Goal: Information Seeking & Learning: Learn about a topic

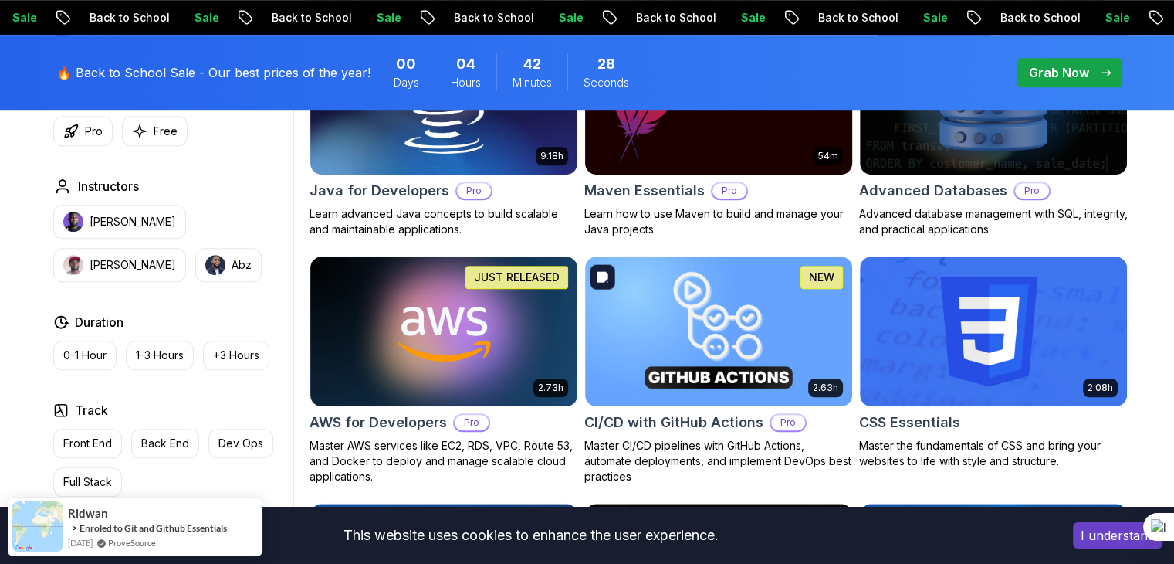
scroll to position [1050, 0]
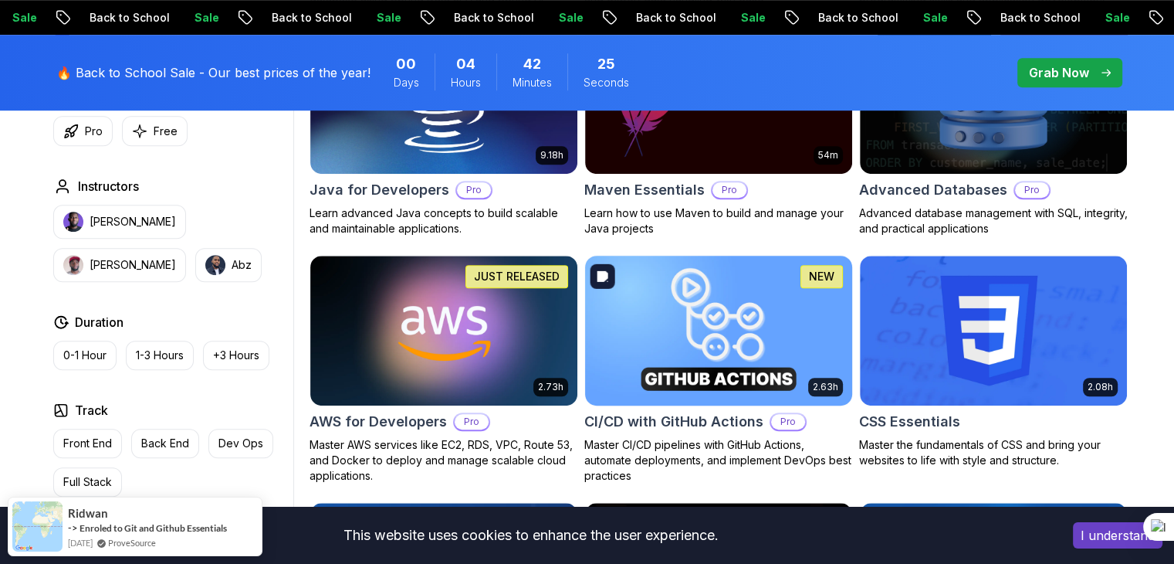
click at [686, 328] on img at bounding box center [718, 330] width 280 height 157
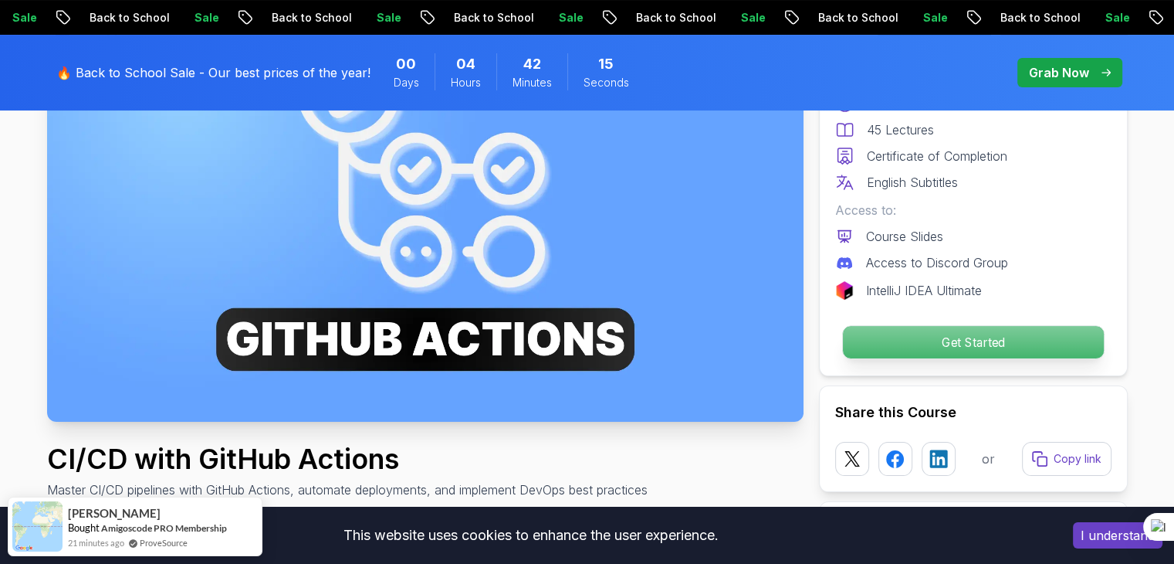
scroll to position [209, 0]
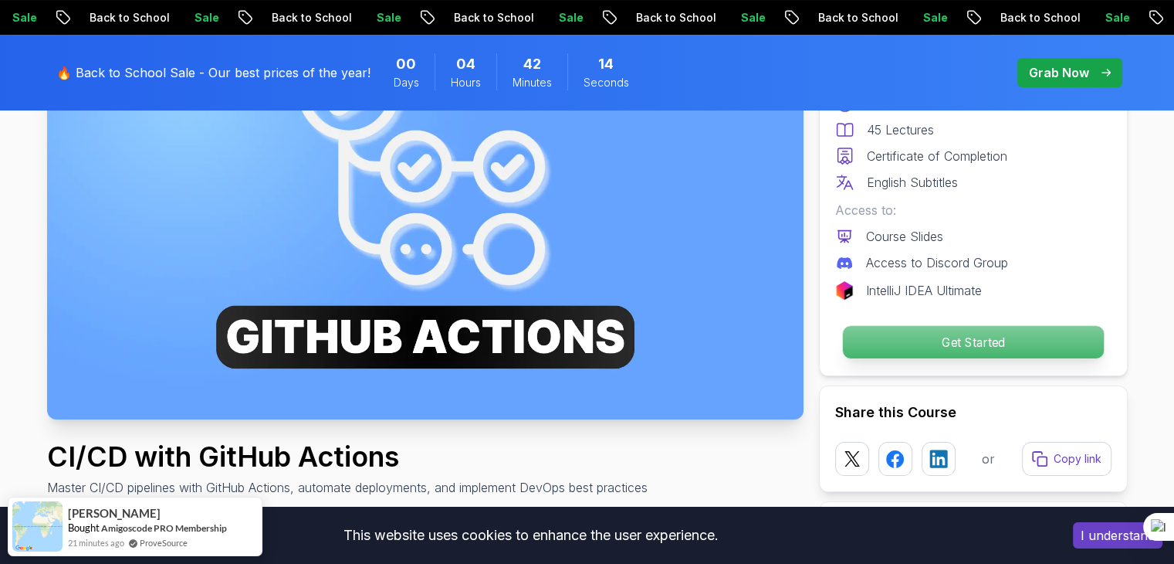
click at [903, 331] on p "Get Started" at bounding box center [972, 342] width 261 height 32
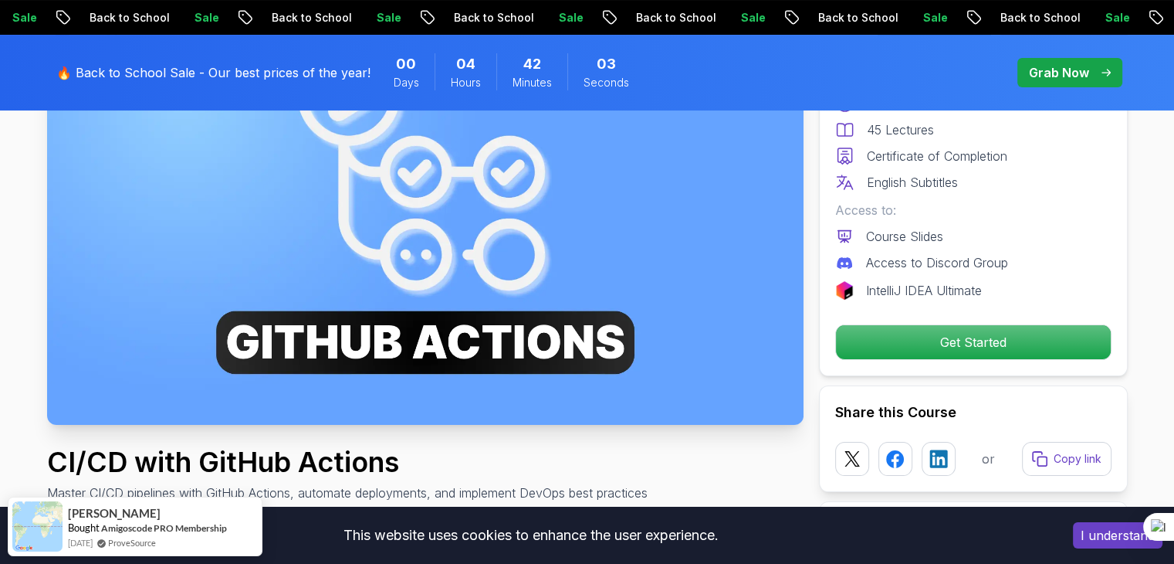
scroll to position [0, 0]
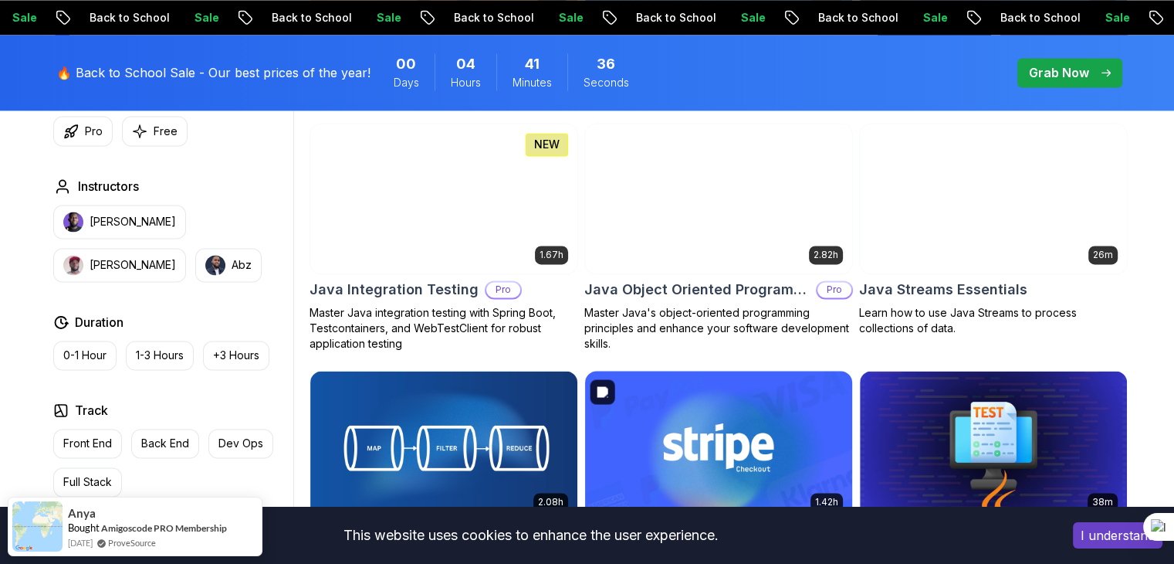
scroll to position [2415, 0]
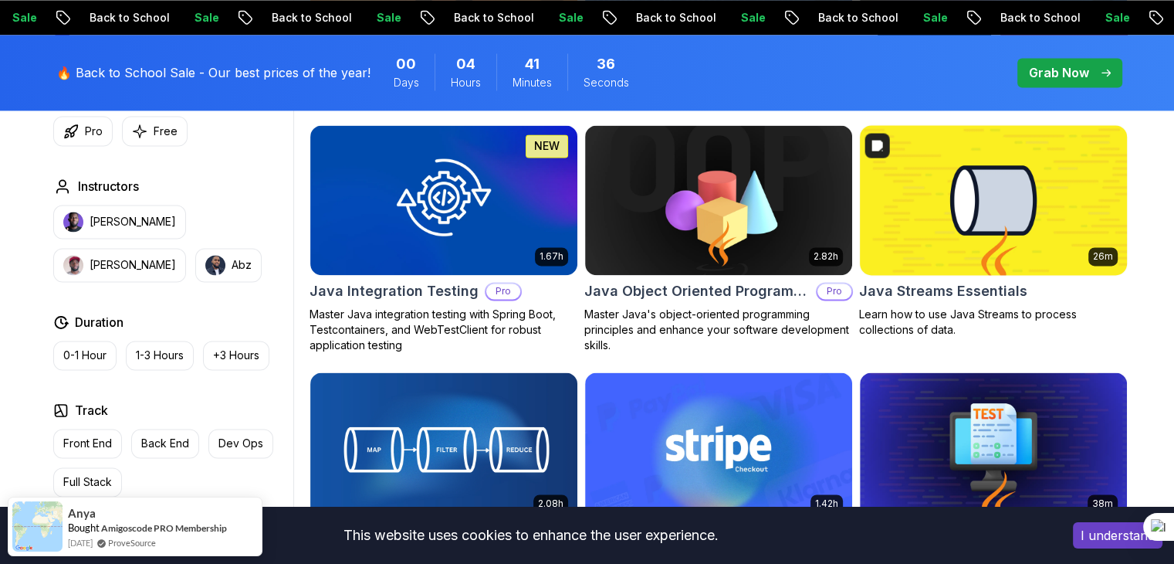
click at [966, 214] on img at bounding box center [993, 199] width 280 height 157
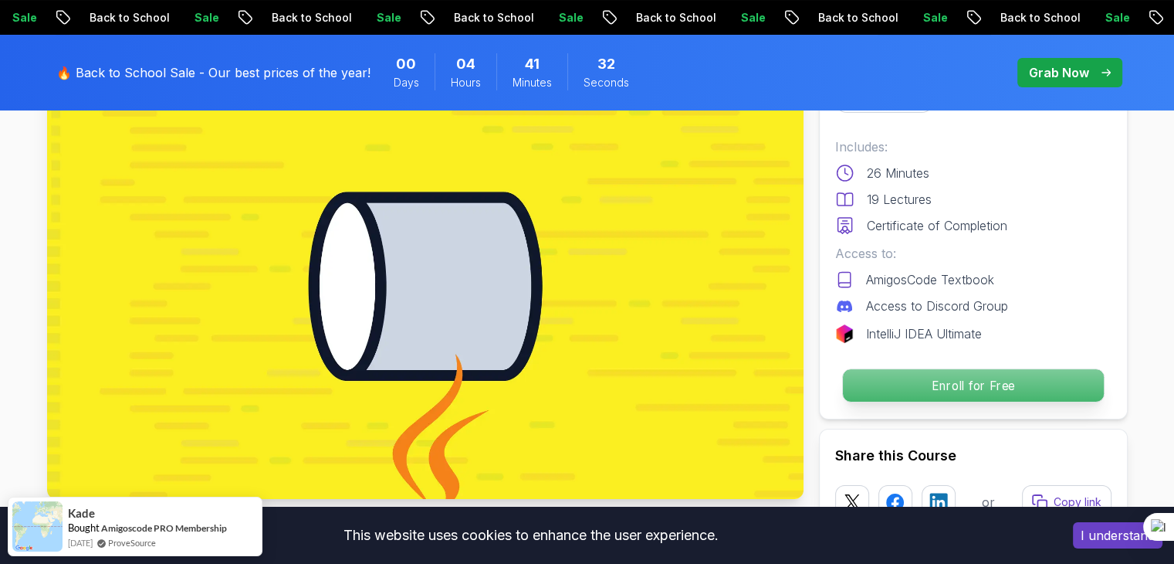
click at [879, 384] on p "Enroll for Free" at bounding box center [972, 385] width 261 height 32
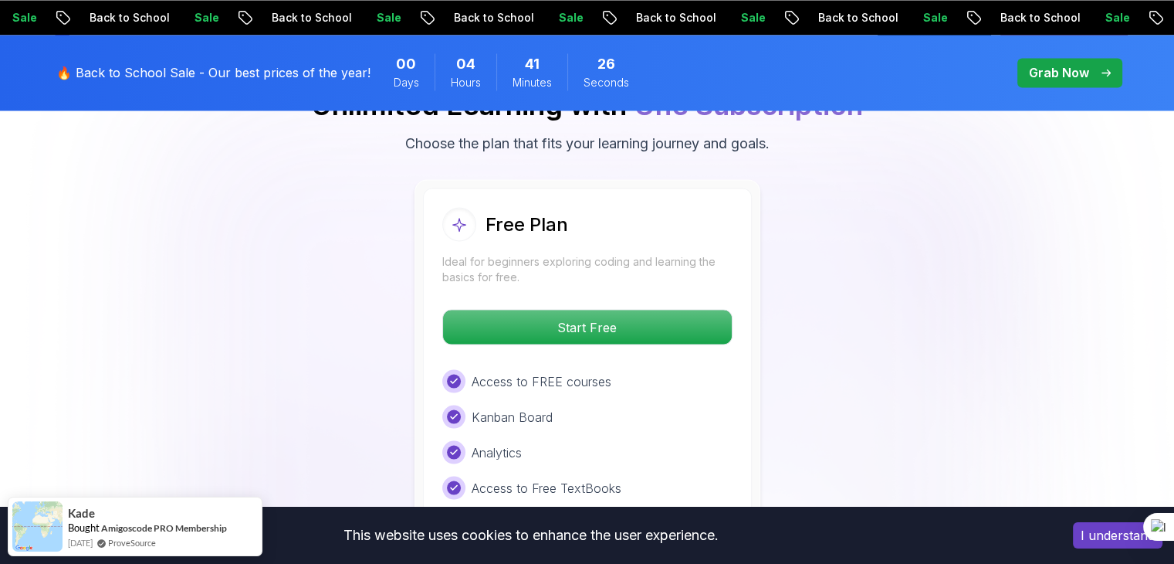
scroll to position [2739, 0]
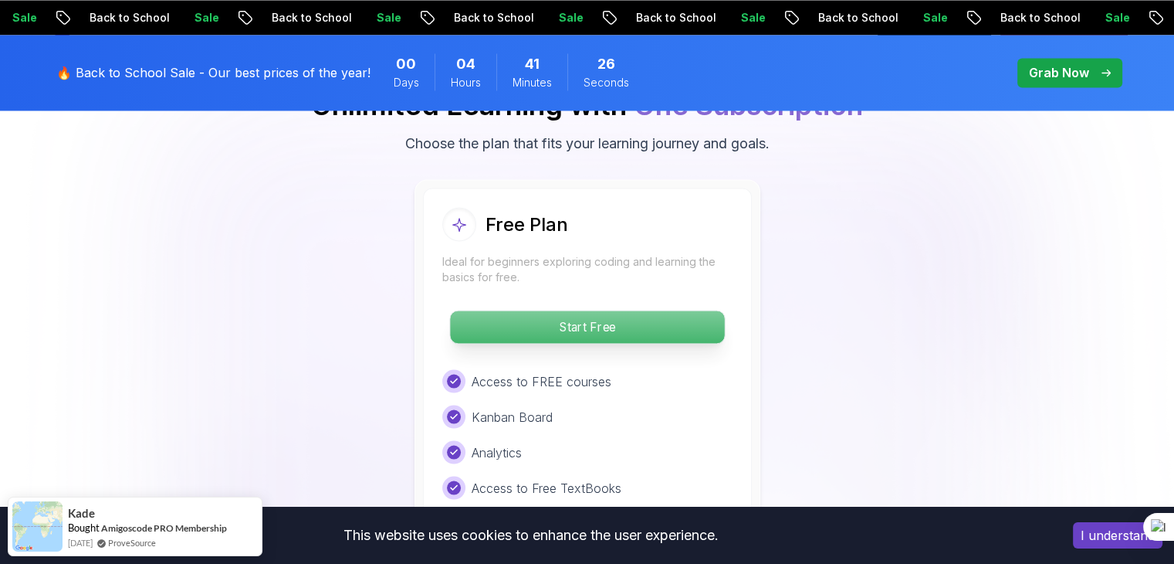
click at [591, 310] on p "Start Free" at bounding box center [587, 326] width 274 height 32
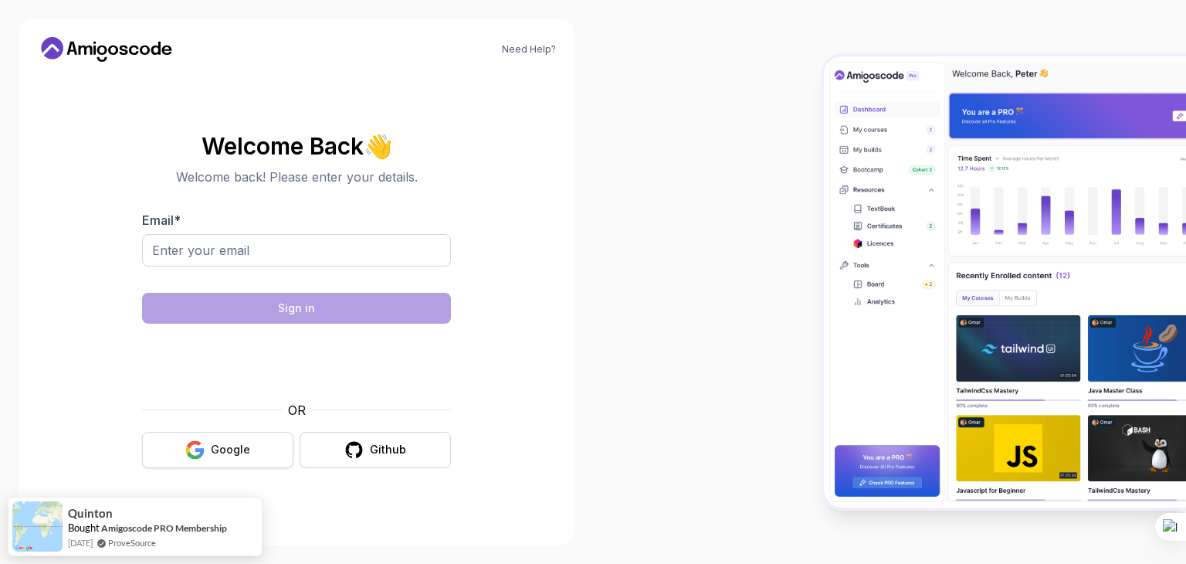
click at [247, 442] on div "Google" at bounding box center [230, 449] width 39 height 15
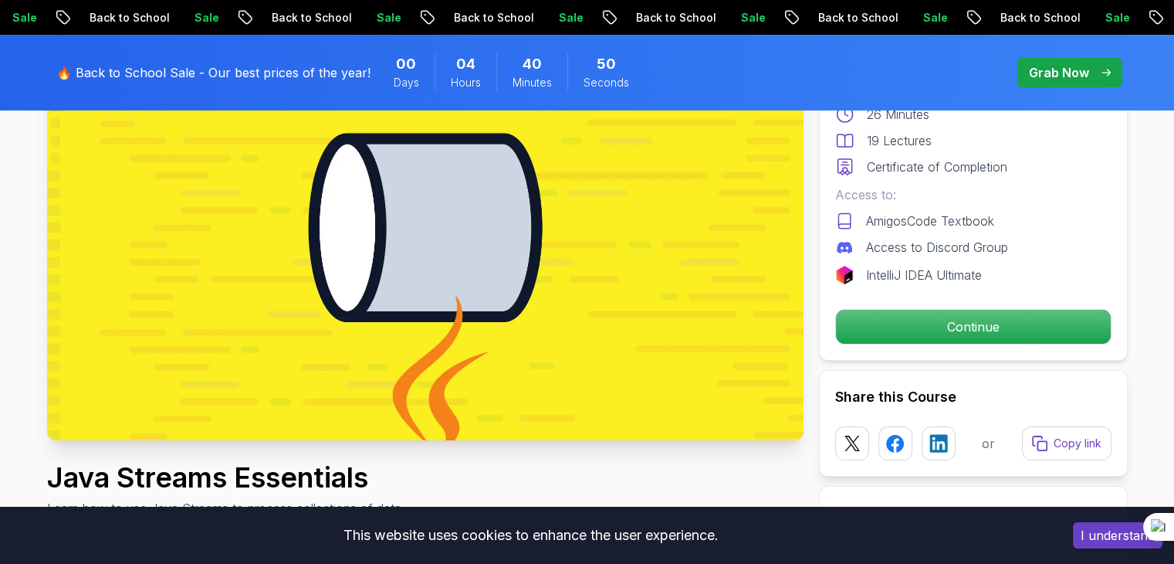
scroll to position [200, 0]
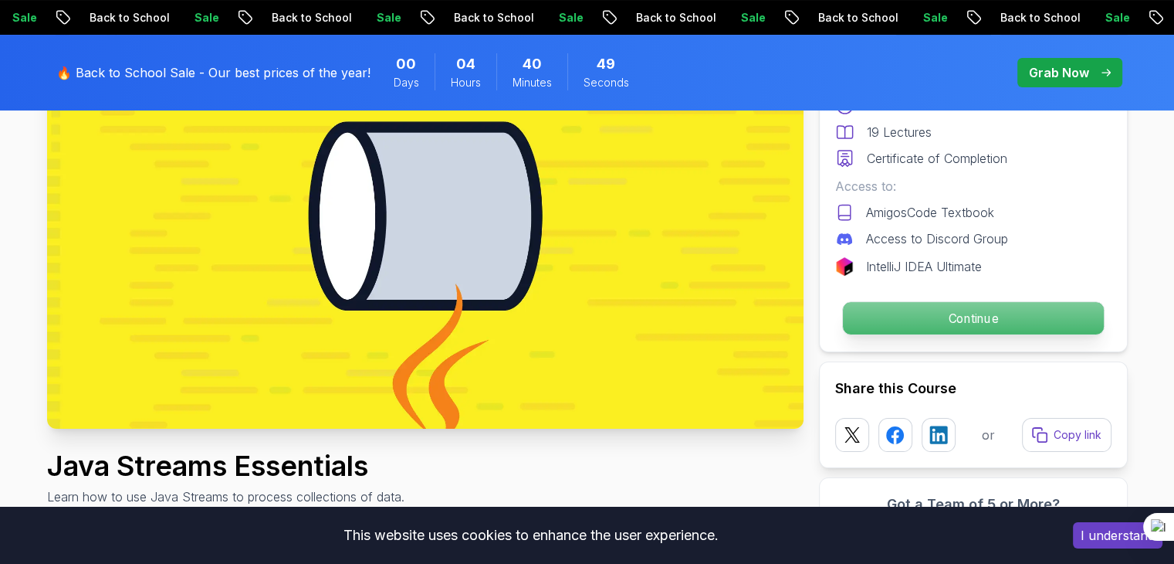
click at [930, 322] on p "Continue" at bounding box center [972, 318] width 261 height 32
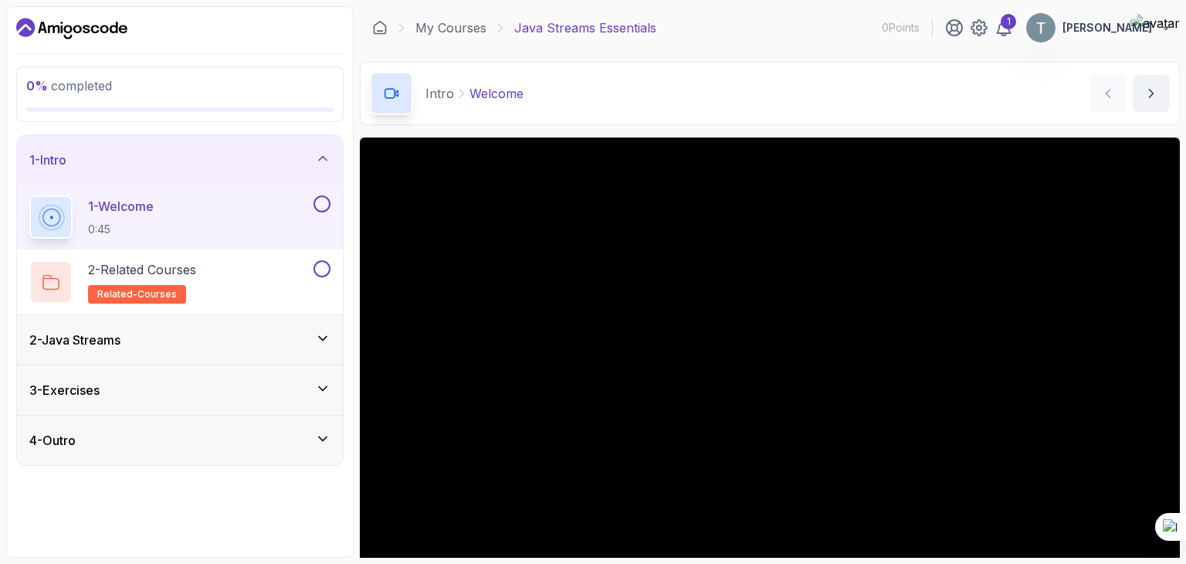
click at [278, 343] on div "2 - Java Streams" at bounding box center [179, 339] width 301 height 19
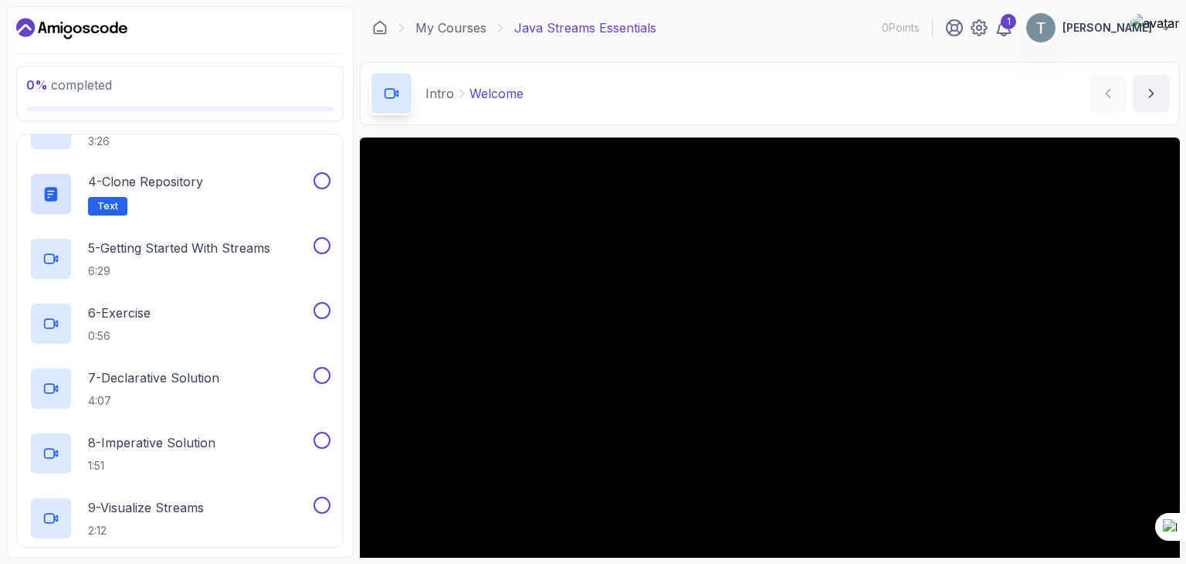
scroll to position [565, 0]
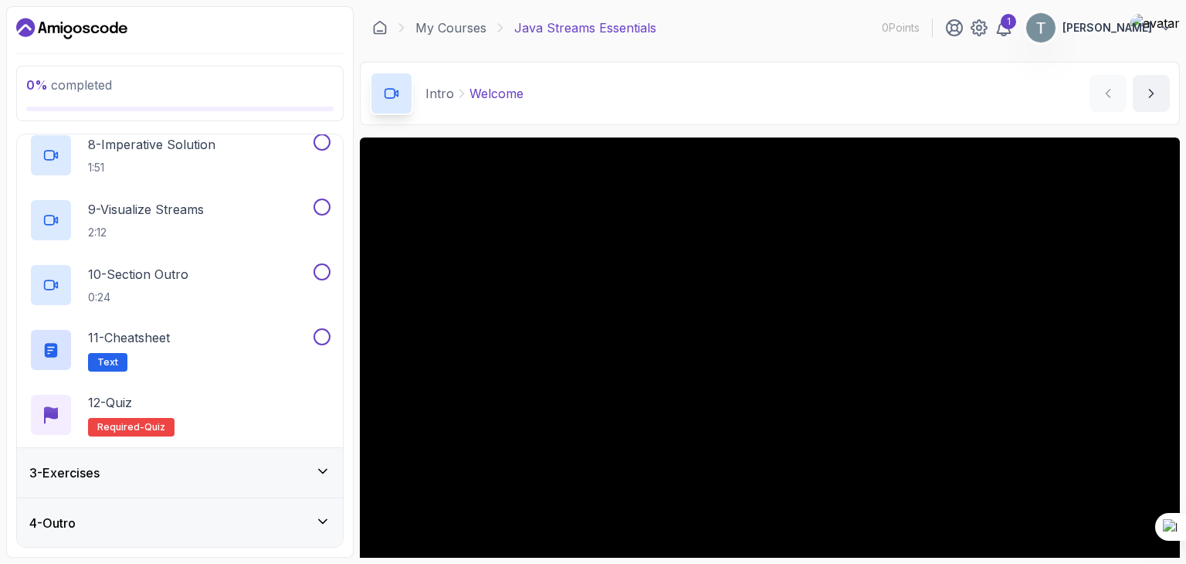
click at [217, 482] on div "3 - Exercises" at bounding box center [180, 472] width 326 height 49
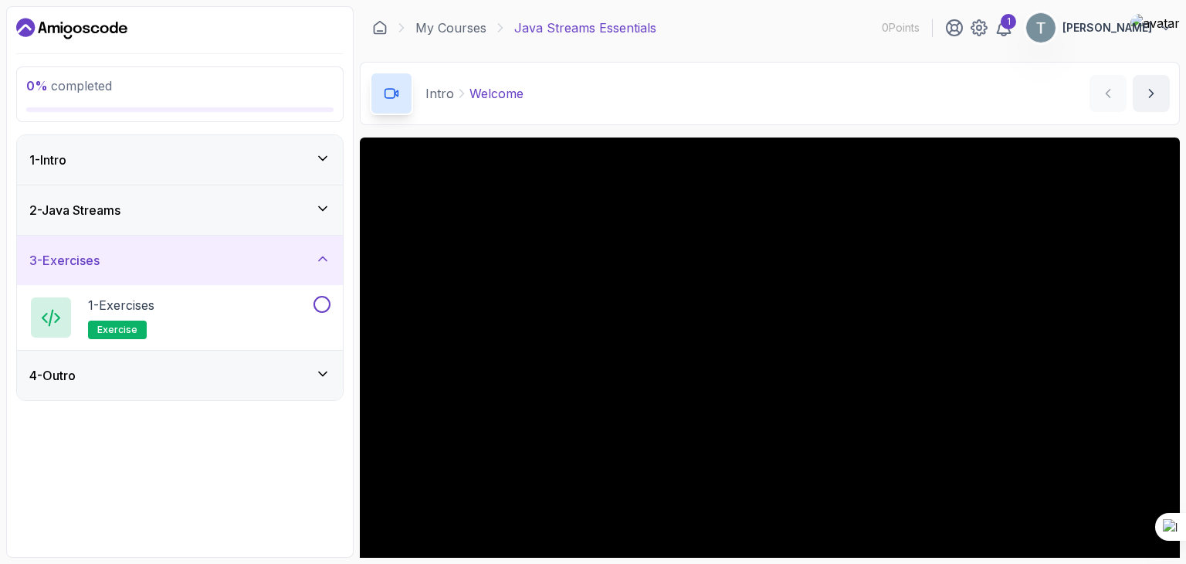
scroll to position [148, 0]
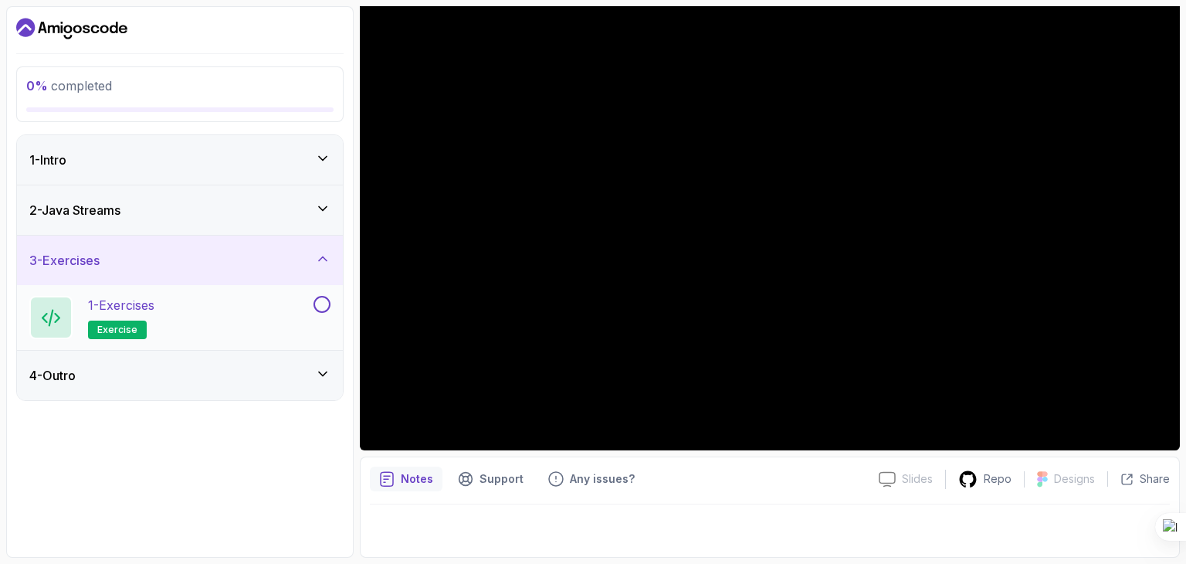
click at [174, 313] on div "1 - Exercises exercise" at bounding box center [169, 317] width 281 height 43
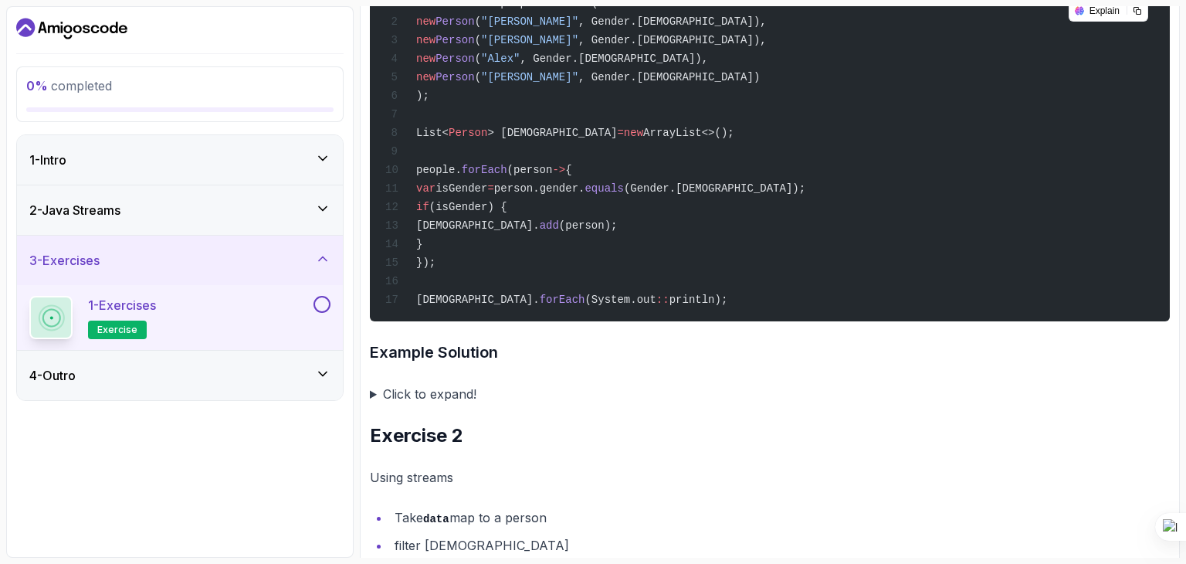
scroll to position [911, 0]
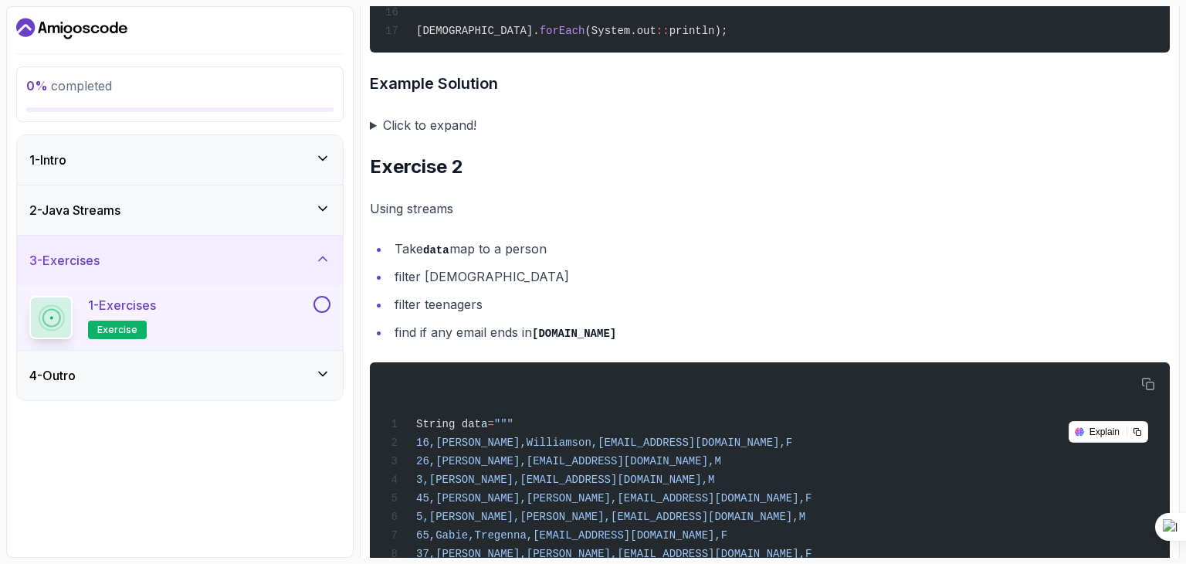
click at [425, 127] on summary "Click to expand!" at bounding box center [770, 125] width 800 height 22
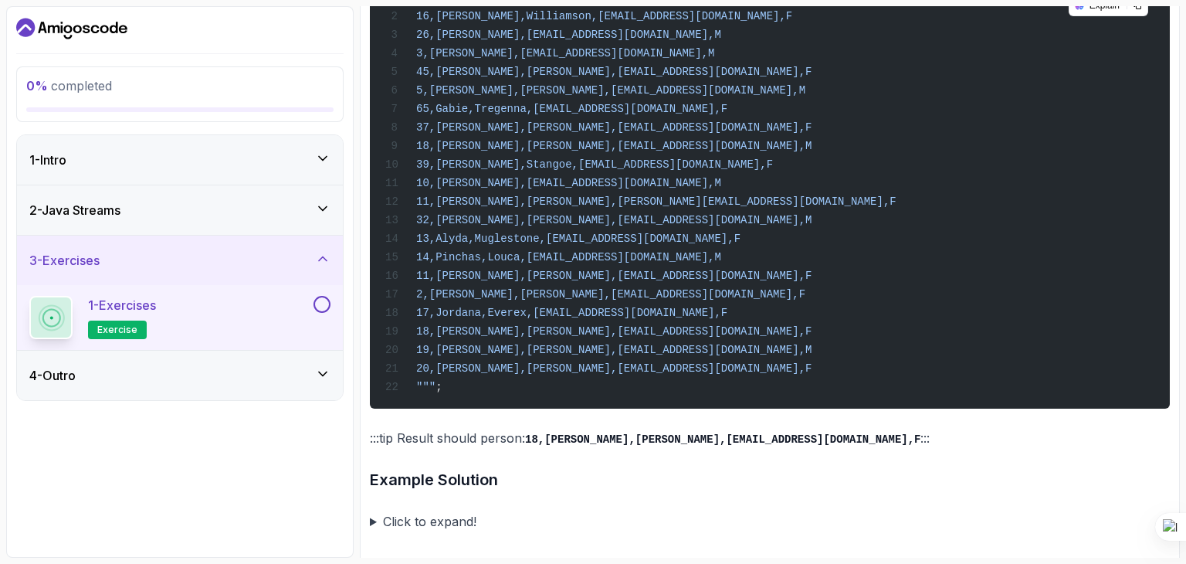
scroll to position [2389, 0]
